Goal: Find specific page/section: Find specific page/section

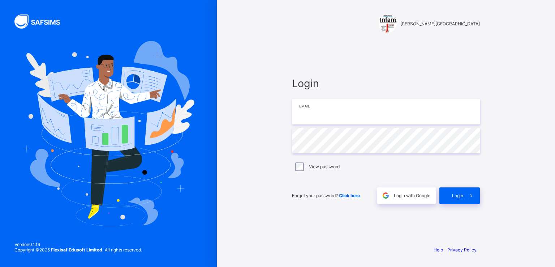
type input "**********"
click at [454, 195] on span "Login" at bounding box center [457, 195] width 11 height 5
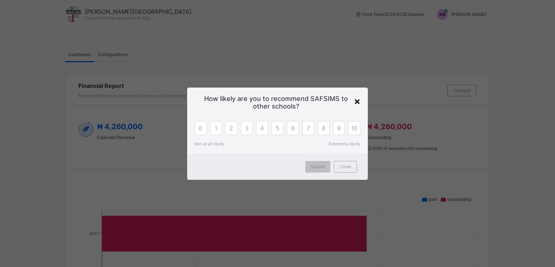
click at [357, 101] on div "×" at bounding box center [357, 101] width 7 height 12
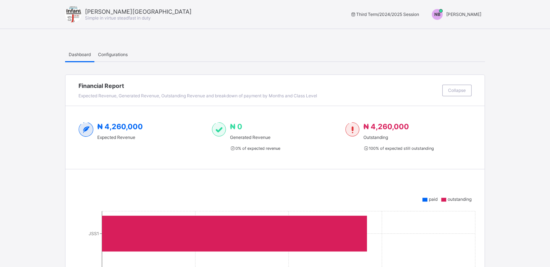
click at [470, 16] on span "[PERSON_NAME]" at bounding box center [463, 14] width 35 height 5
click at [464, 30] on span "Switch to Admin View" at bounding box center [453, 31] width 55 height 8
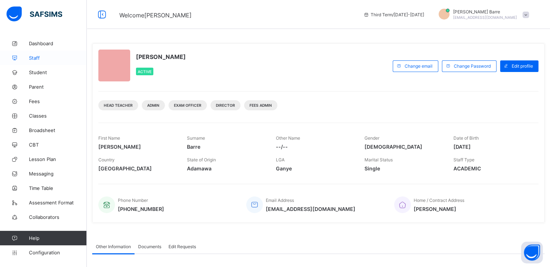
click at [38, 57] on span "Staff" at bounding box center [58, 58] width 58 height 6
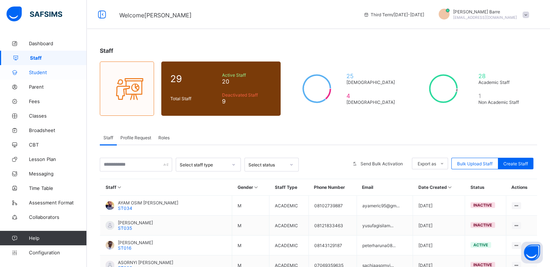
click at [33, 73] on span "Student" at bounding box center [58, 72] width 58 height 6
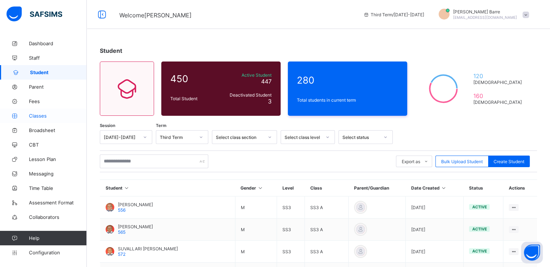
click at [41, 115] on span "Classes" at bounding box center [58, 116] width 58 height 6
